Goal: Transaction & Acquisition: Purchase product/service

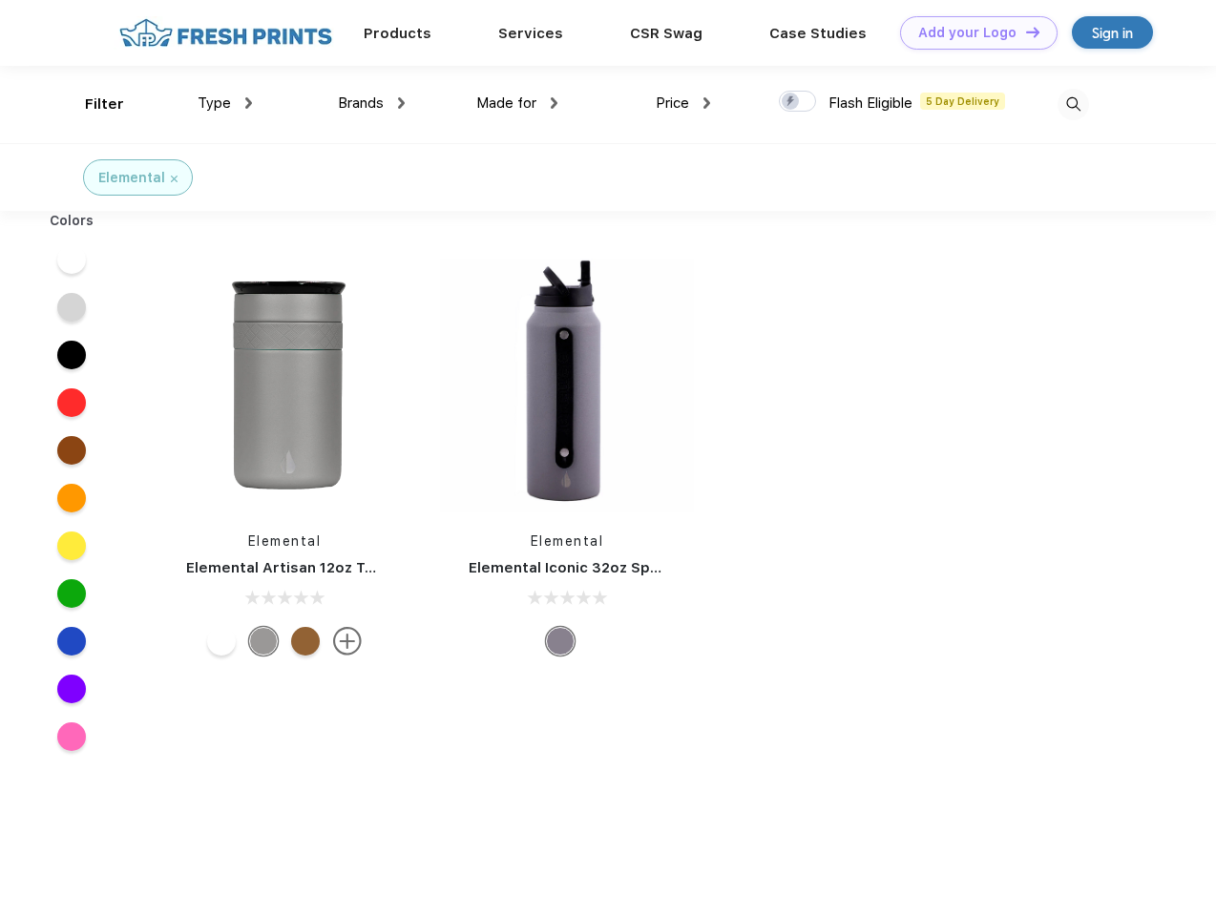
click at [971, 32] on link "Add your Logo Design Tool" at bounding box center [978, 32] width 157 height 33
click at [0, 0] on div "Design Tool" at bounding box center [0, 0] width 0 height 0
click at [1024, 31] on link "Add your Logo Design Tool" at bounding box center [978, 32] width 157 height 33
click at [92, 104] on div "Filter" at bounding box center [104, 105] width 39 height 22
click at [225, 103] on span "Type" at bounding box center [214, 102] width 33 height 17
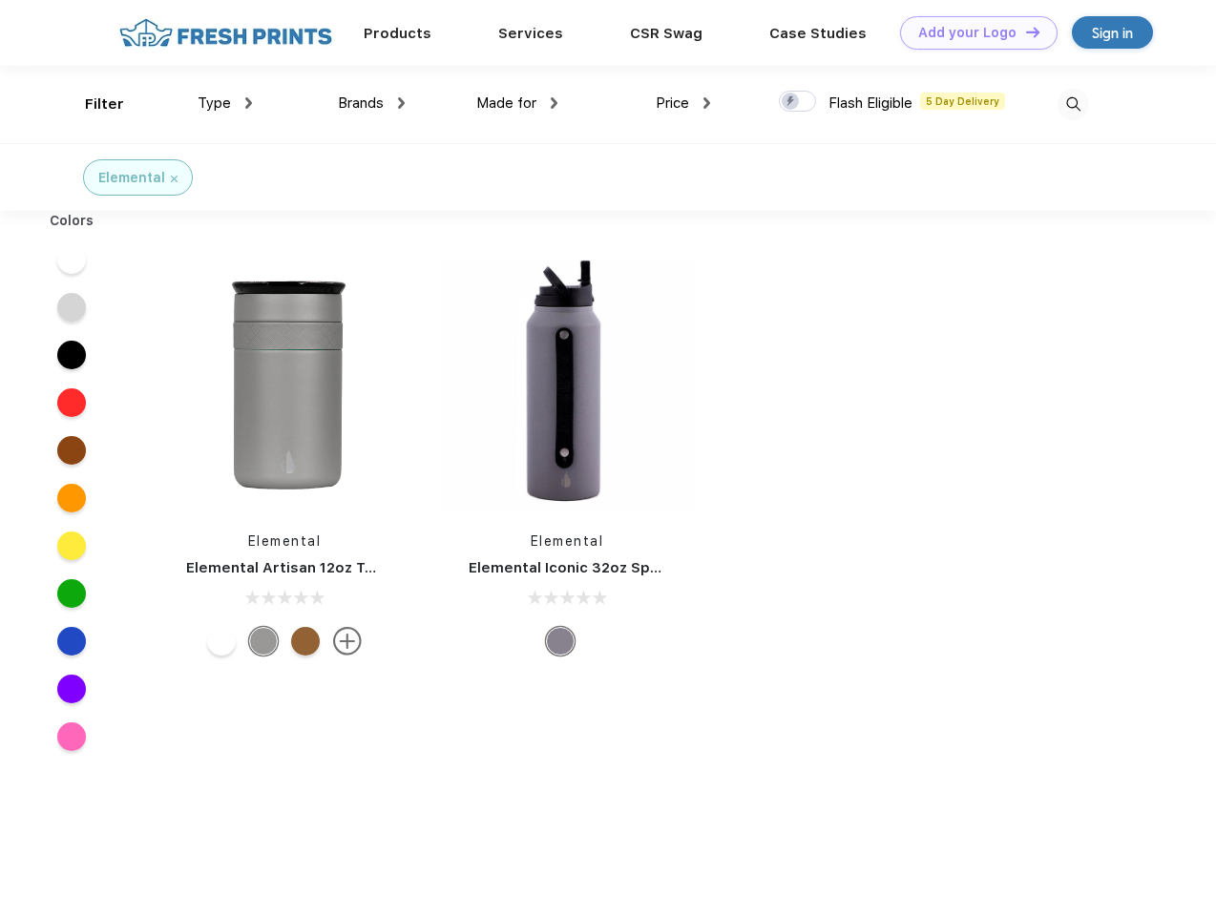
click at [371, 103] on span "Brands" at bounding box center [361, 102] width 46 height 17
click at [517, 103] on span "Made for" at bounding box center [506, 102] width 60 height 17
click at [683, 103] on span "Price" at bounding box center [671, 102] width 33 height 17
click at [798, 102] on div at bounding box center [797, 101] width 37 height 21
click at [791, 102] on input "checkbox" at bounding box center [785, 96] width 12 height 12
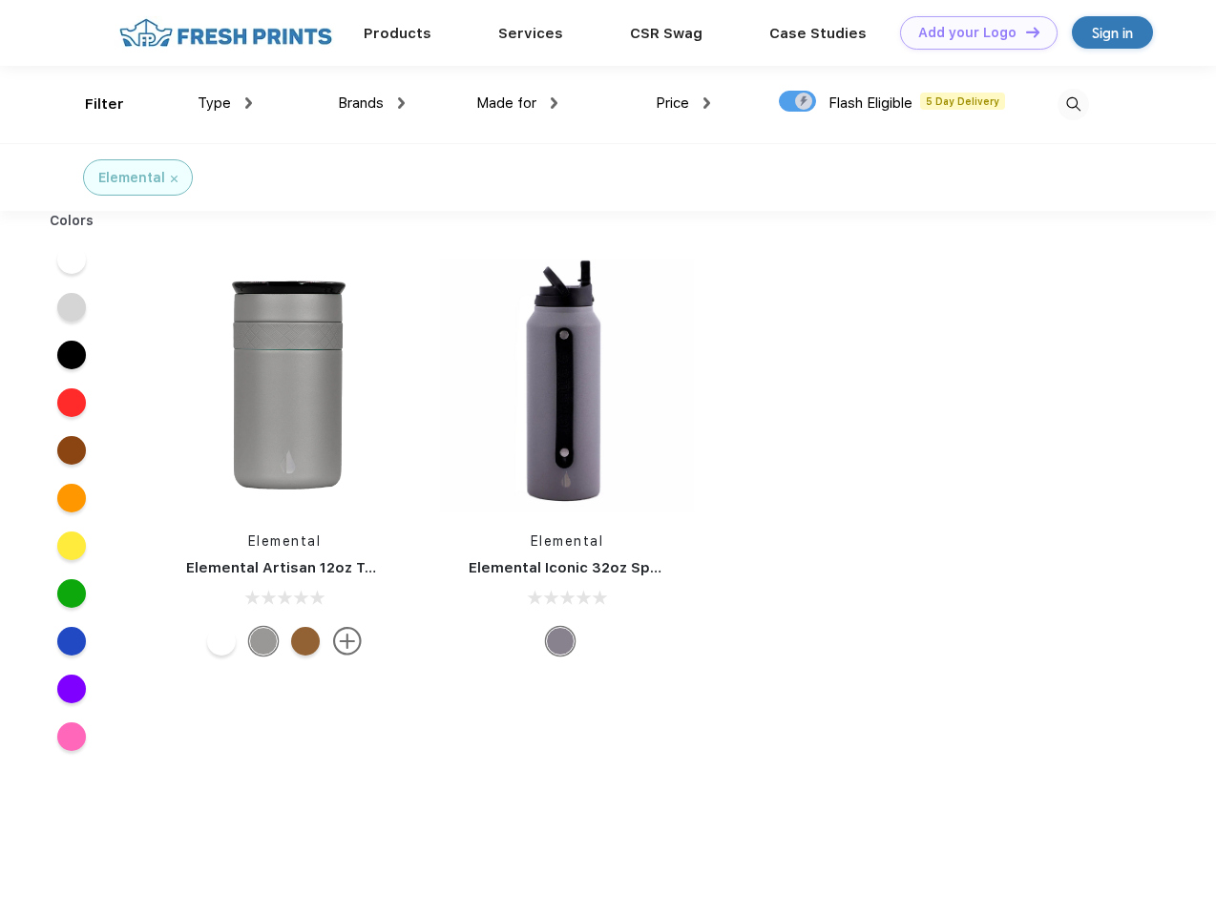
click at [1072, 104] on img at bounding box center [1072, 104] width 31 height 31
